Goal: Go to known website: Go to known website

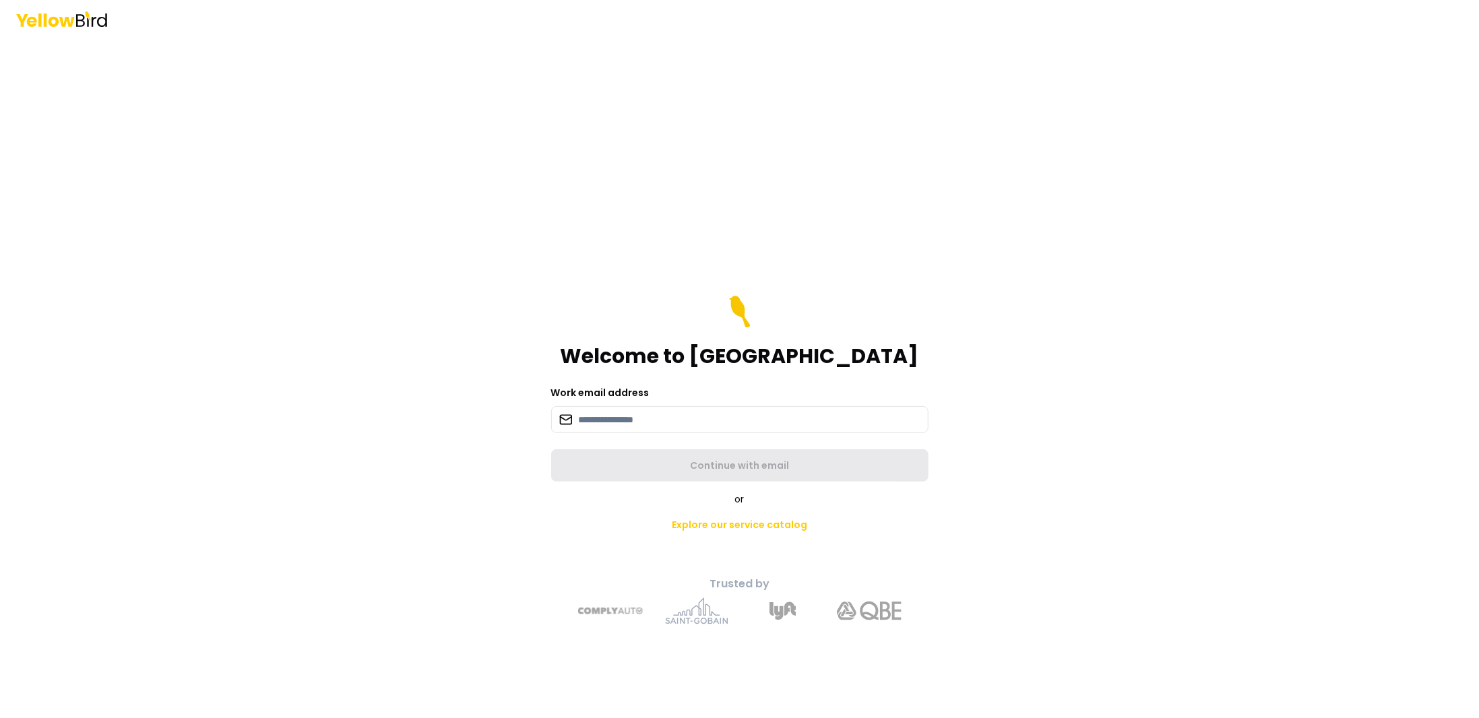
click at [728, 323] on div "Welcome to YellowBird Work email address Continue with email or Explore our ser…" at bounding box center [740, 479] width 496 height 313
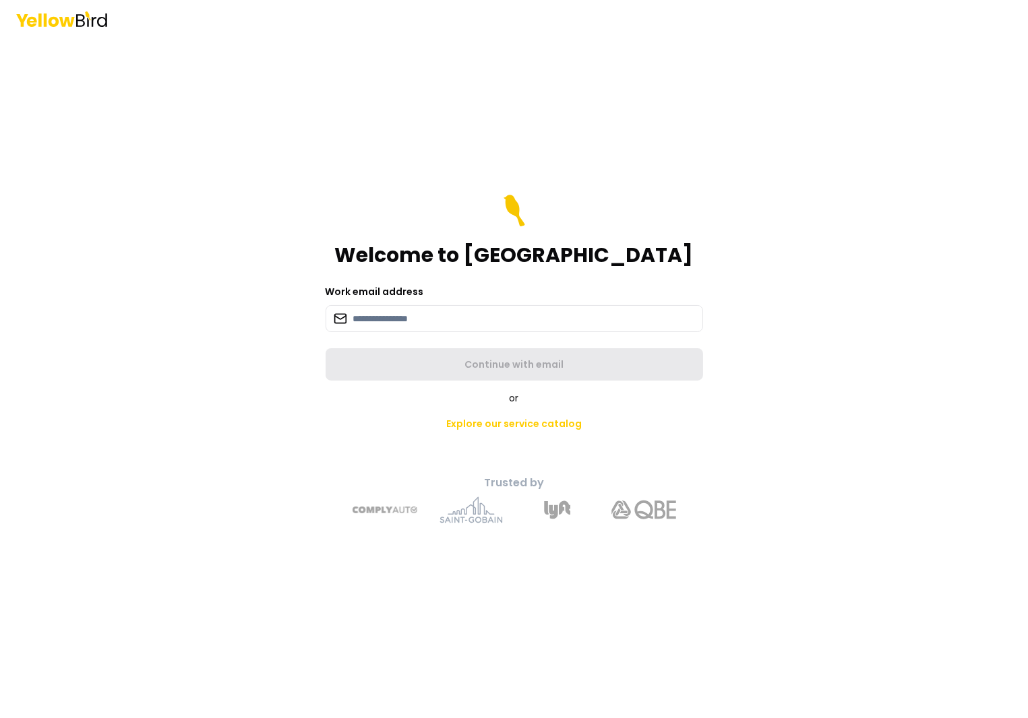
click at [95, 318] on div "Welcome to YellowBird Work email address Continue with email or Explore our ser…" at bounding box center [514, 359] width 1028 height 718
